Goal: Task Accomplishment & Management: Manage account settings

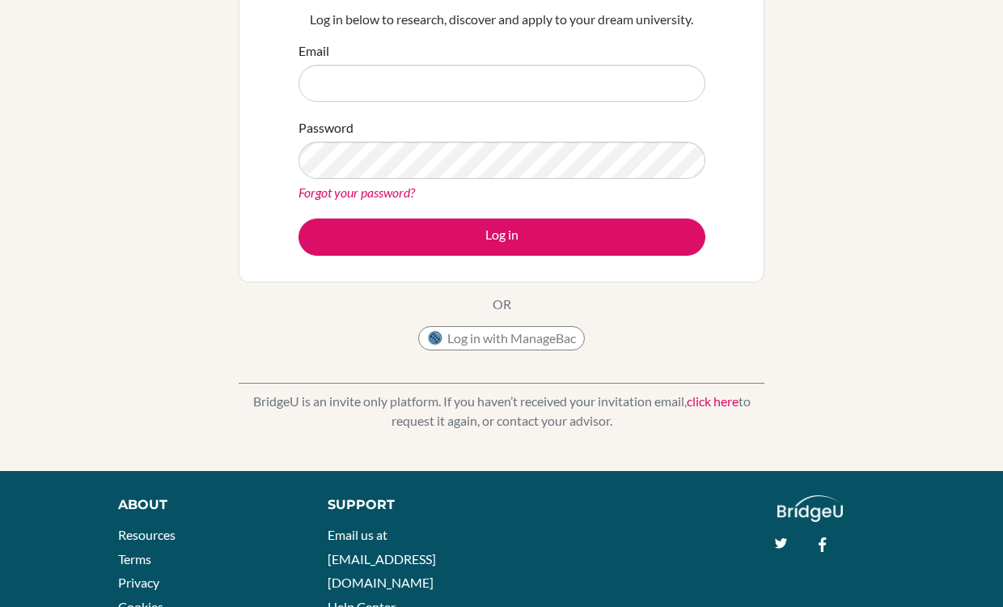
scroll to position [224, 0]
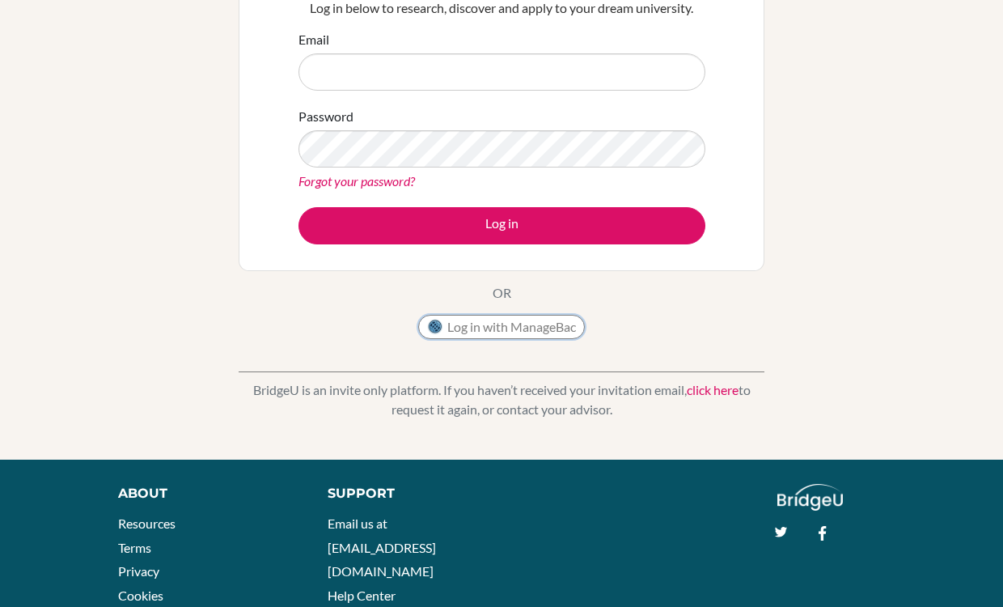
click at [489, 324] on button "Log in with ManageBac" at bounding box center [501, 327] width 167 height 24
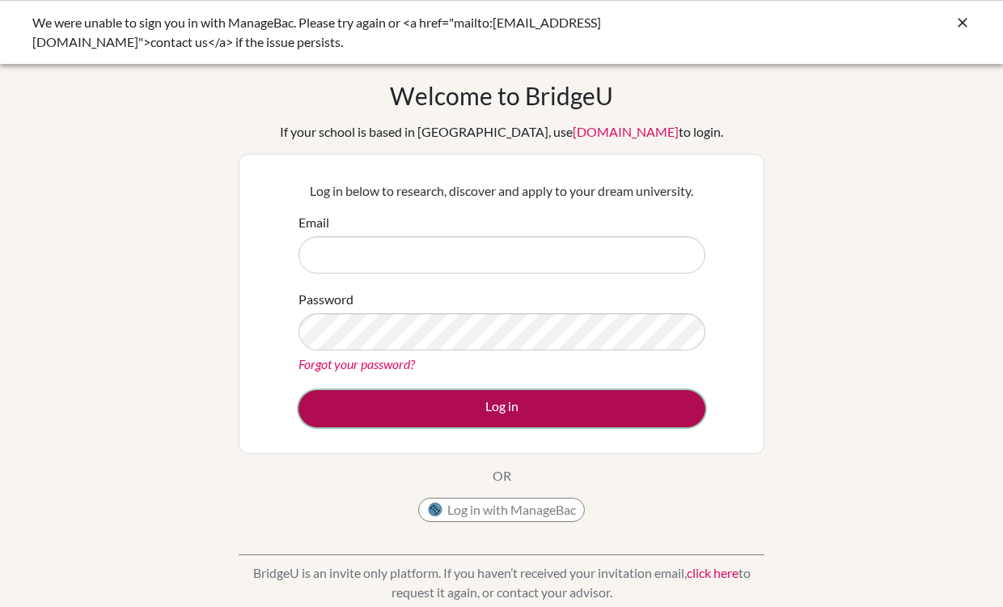
click at [473, 413] on button "Log in" at bounding box center [501, 408] width 407 height 37
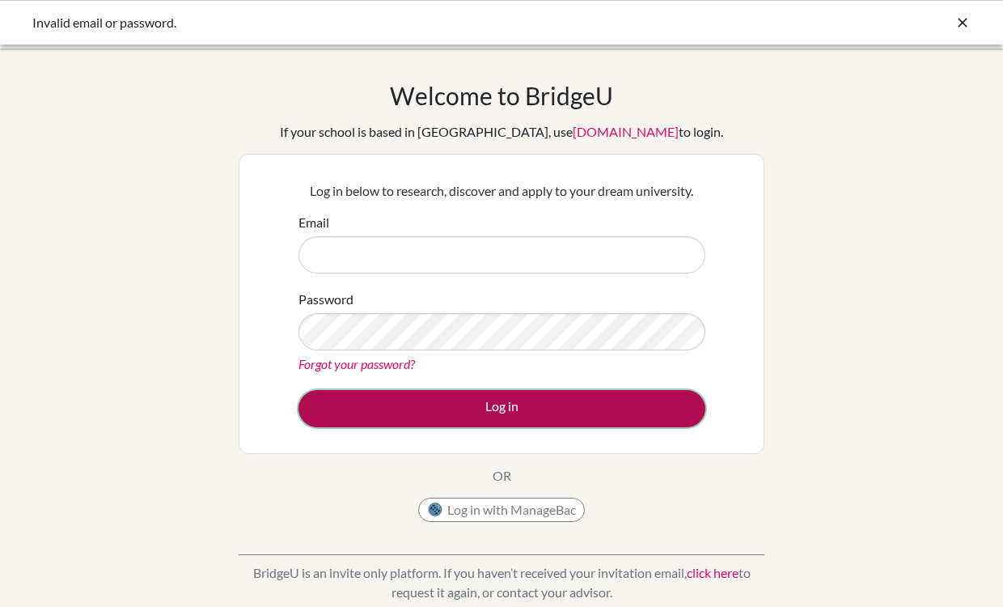
click at [476, 413] on button "Log in" at bounding box center [501, 408] width 407 height 37
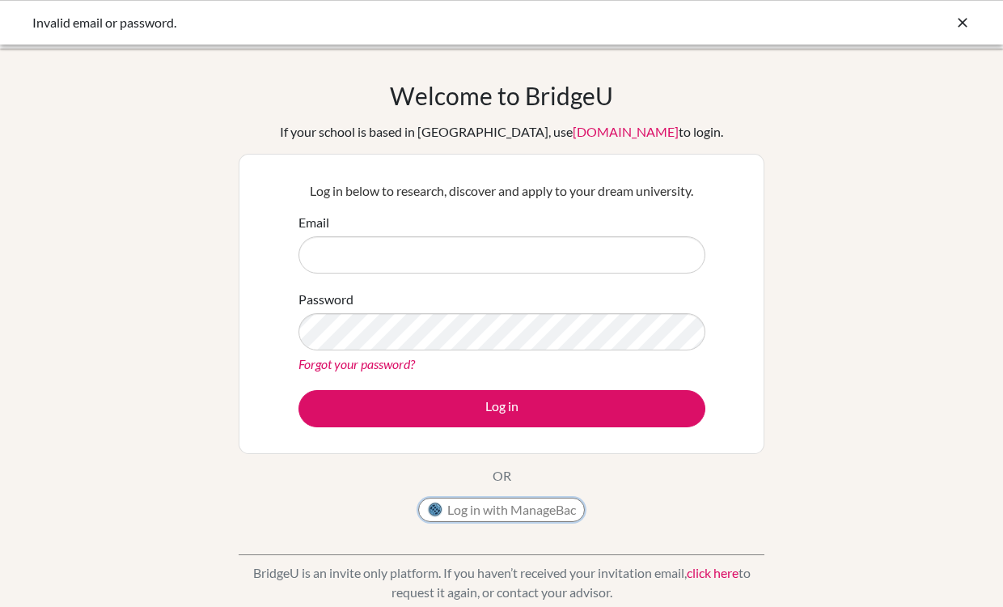
click at [469, 520] on button "Log in with ManageBac" at bounding box center [501, 509] width 167 height 24
click at [466, 512] on button "Log in with ManageBac" at bounding box center [501, 509] width 167 height 24
click at [568, 509] on button "Log in with ManageBac" at bounding box center [501, 509] width 167 height 24
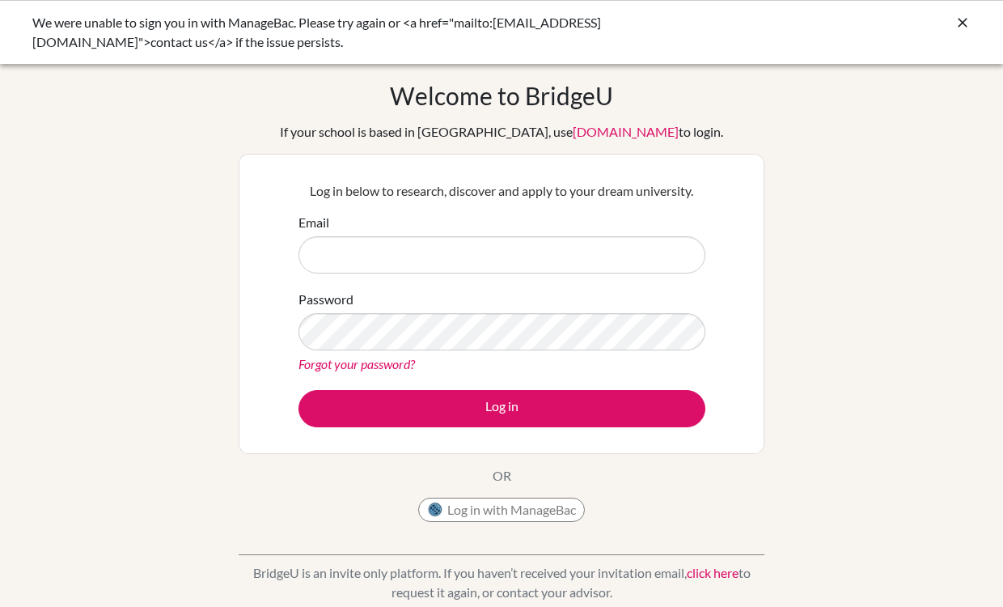
click at [966, 20] on icon at bounding box center [962, 23] width 16 height 16
